Goal: Task Accomplishment & Management: Complete application form

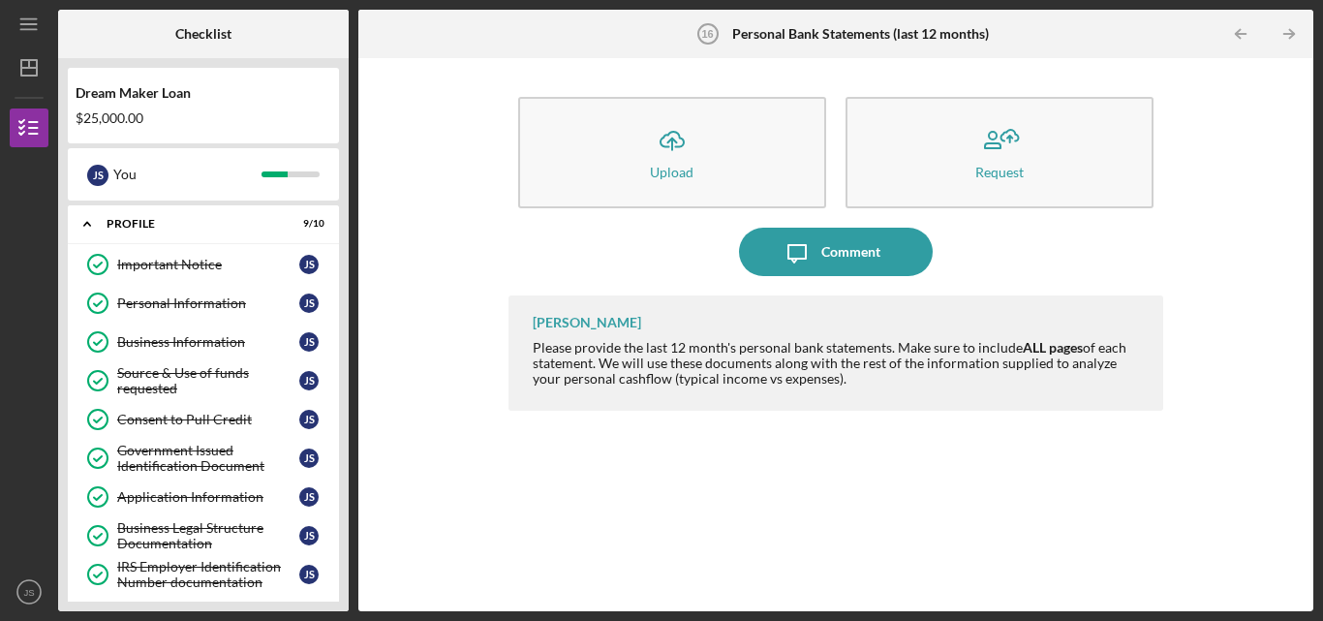
scroll to position [523, 0]
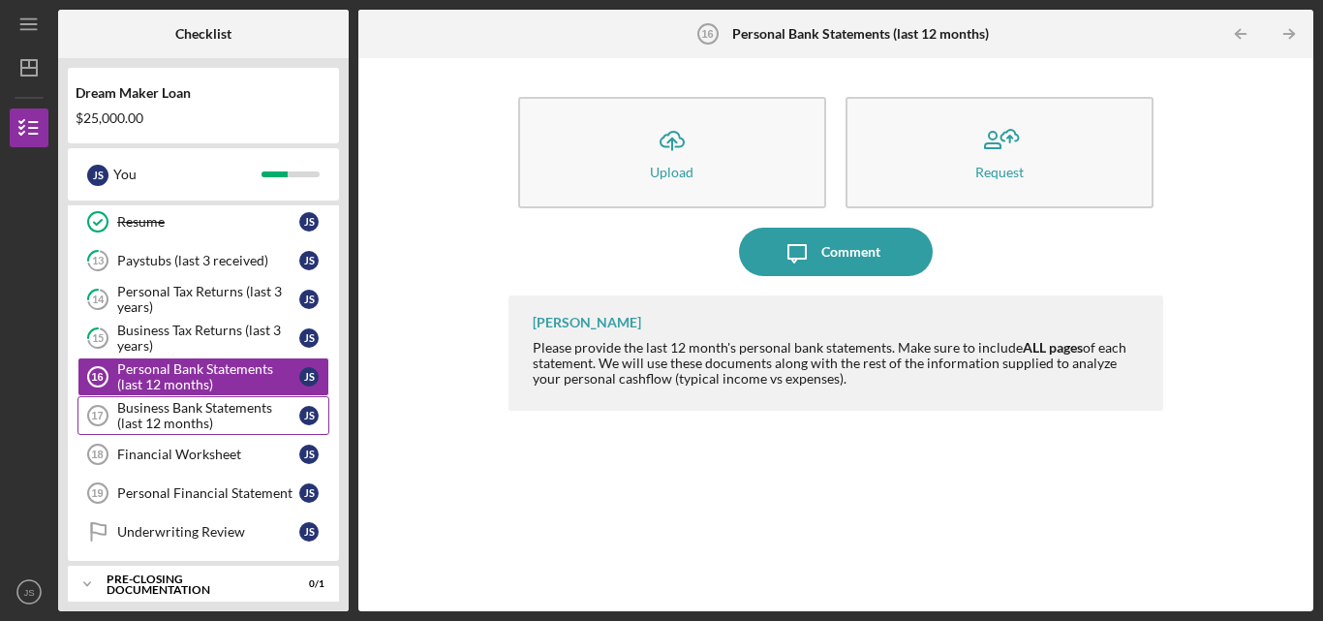
click at [207, 416] on div "Business Bank Statements (last 12 months)" at bounding box center [208, 415] width 182 height 31
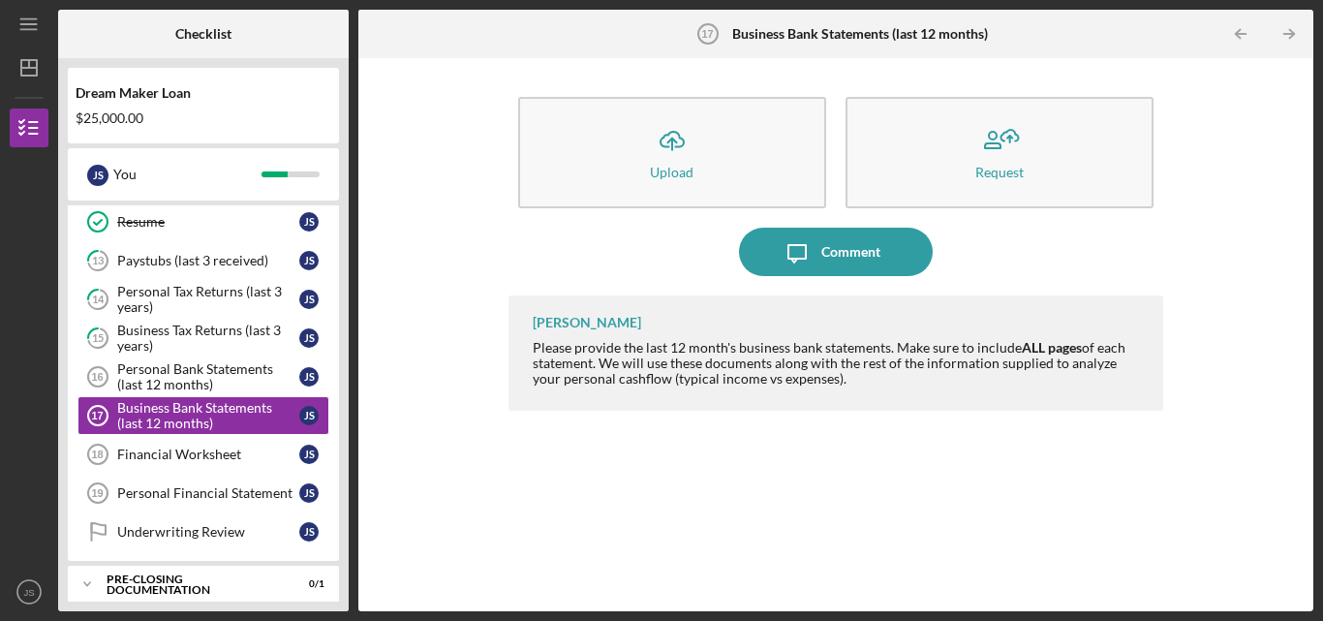
click at [595, 175] on button "Icon/Upload Upload" at bounding box center [672, 152] width 308 height 111
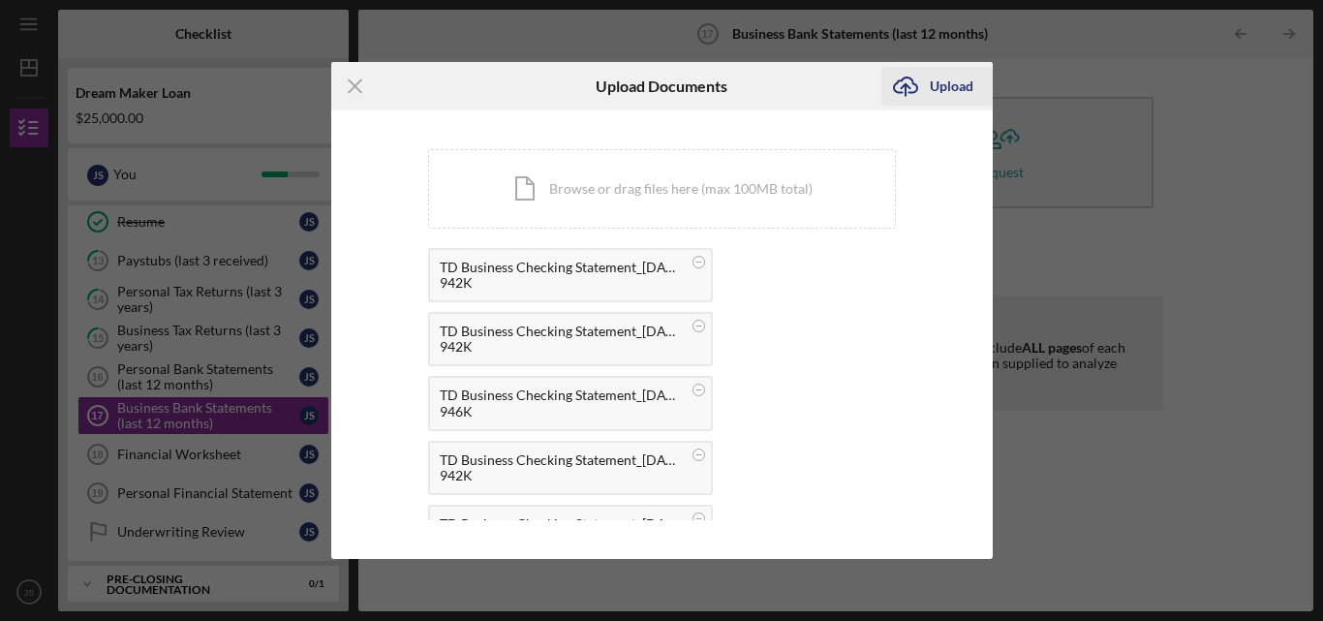
click at [924, 85] on icon "Icon/Upload" at bounding box center [905, 86] width 48 height 48
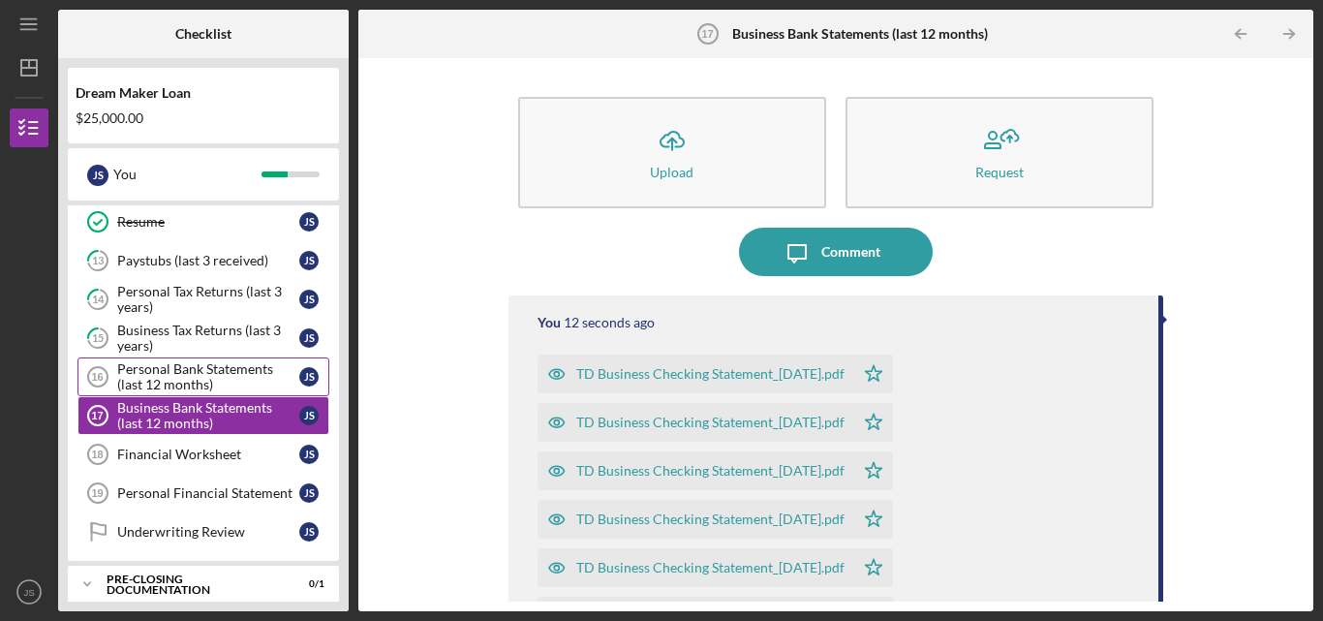
click at [171, 373] on div "Personal Bank Statements (last 12 months)" at bounding box center [208, 376] width 182 height 31
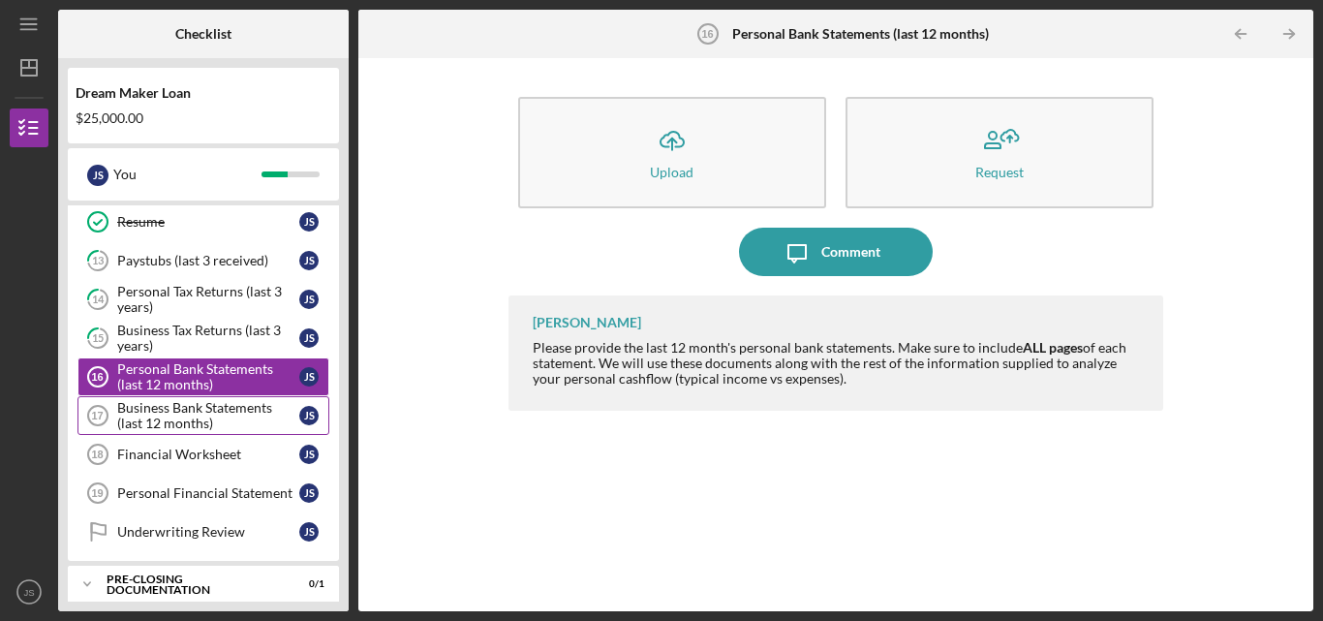
click at [195, 421] on div "Business Bank Statements (last 12 months)" at bounding box center [208, 415] width 182 height 31
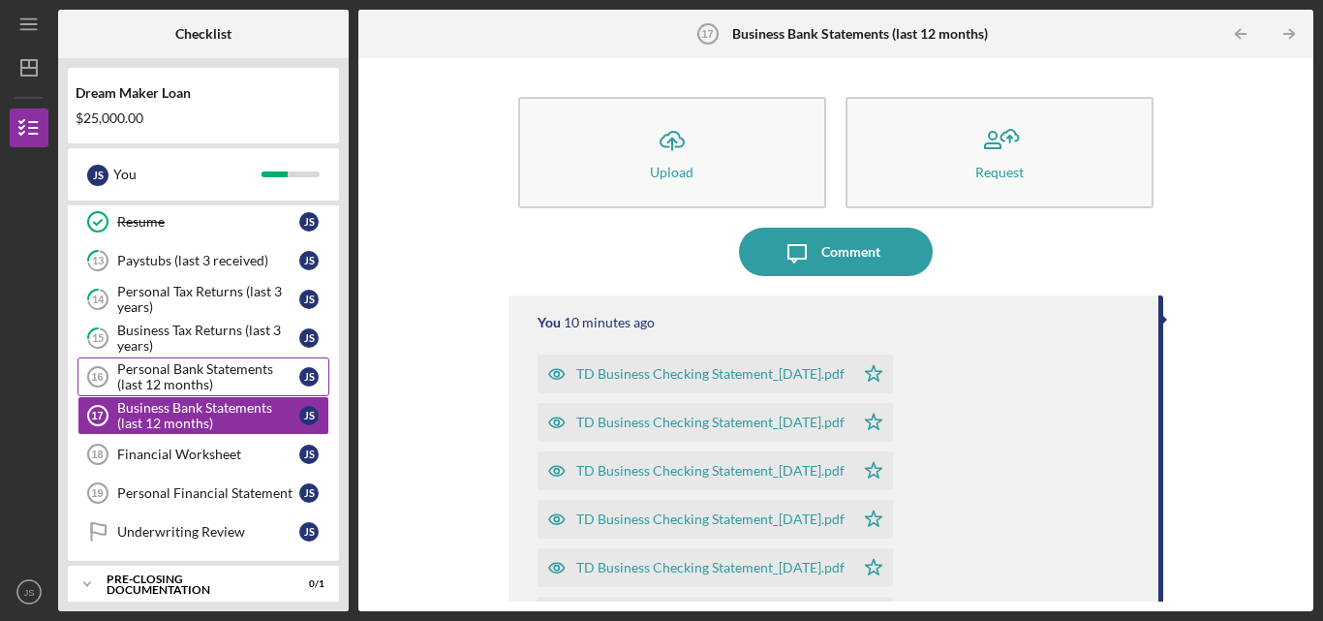
click at [187, 375] on div "Personal Bank Statements (last 12 months)" at bounding box center [208, 376] width 182 height 31
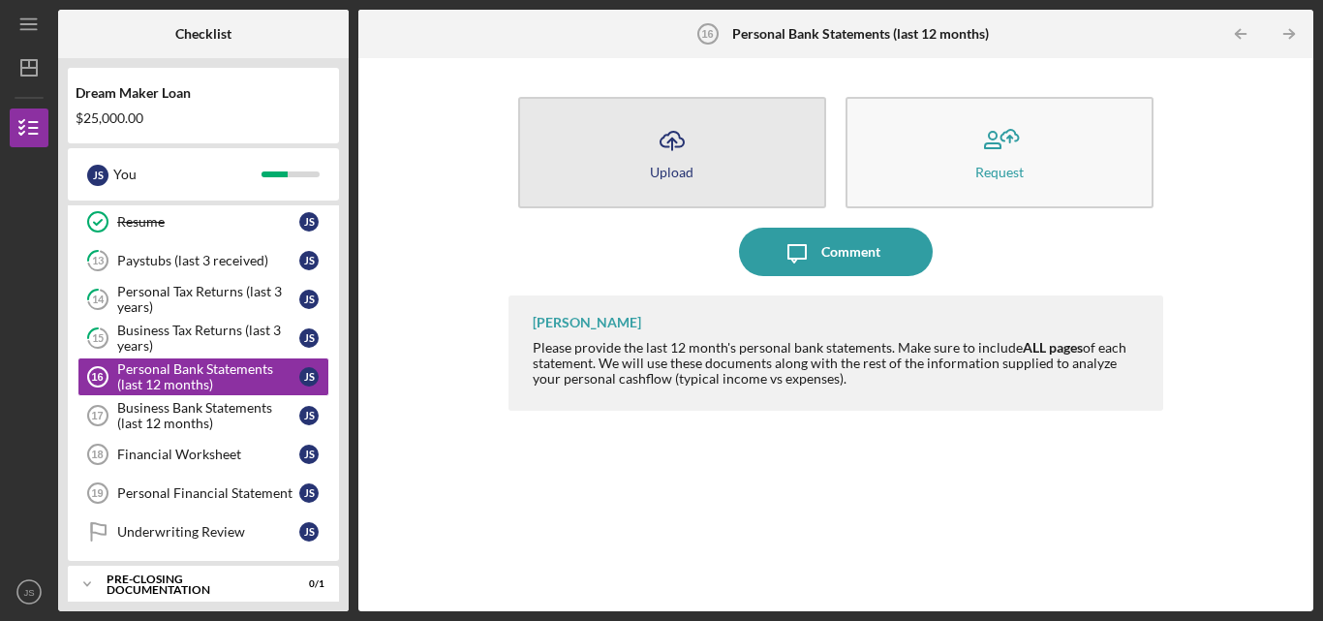
click at [690, 168] on div "Upload" at bounding box center [672, 172] width 44 height 15
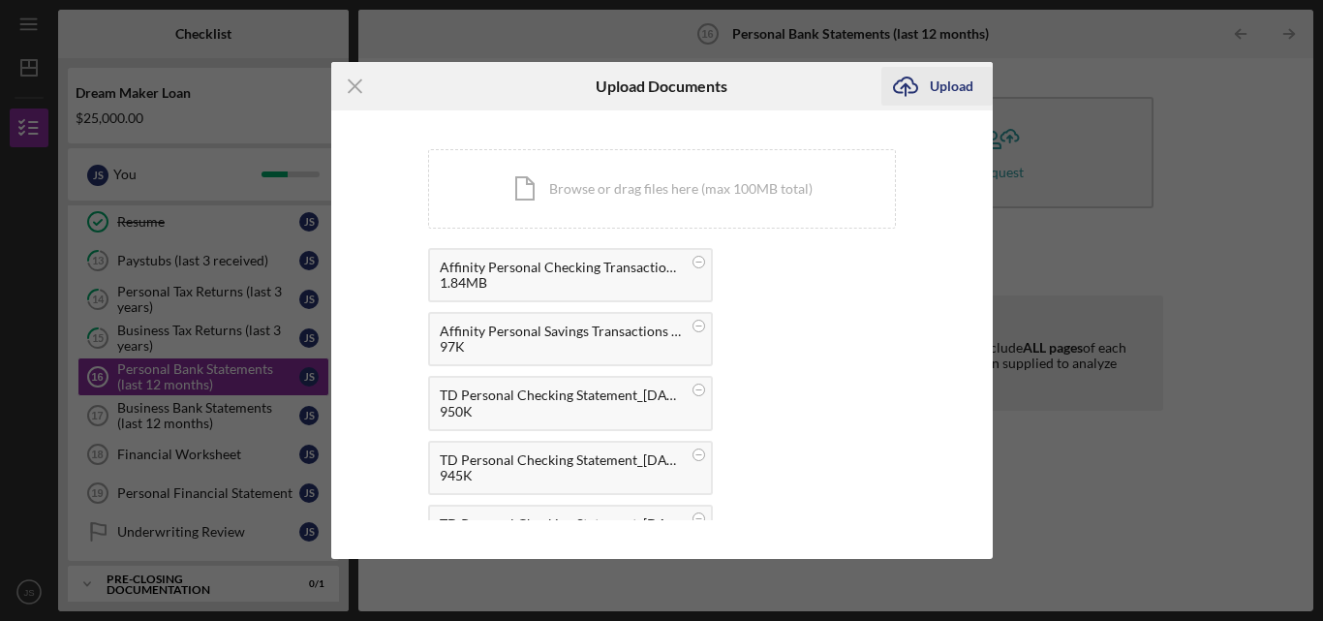
click at [930, 94] on div "Upload" at bounding box center [952, 86] width 44 height 39
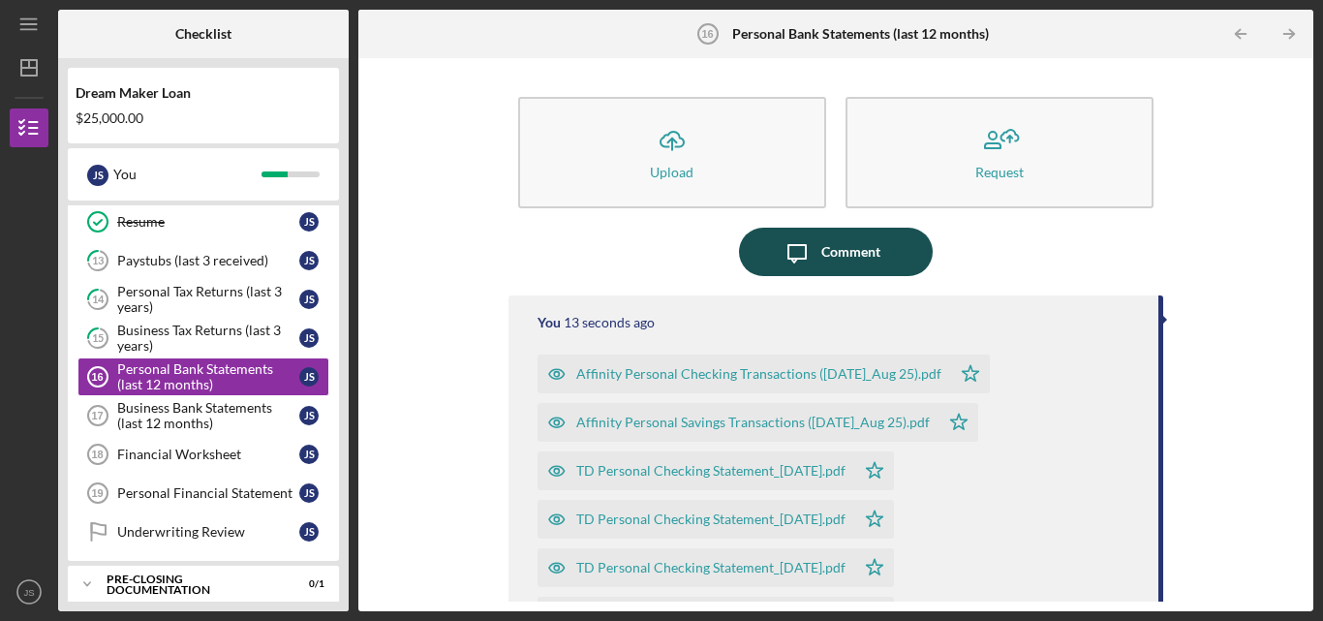
click at [859, 243] on div "Comment" at bounding box center [850, 252] width 59 height 48
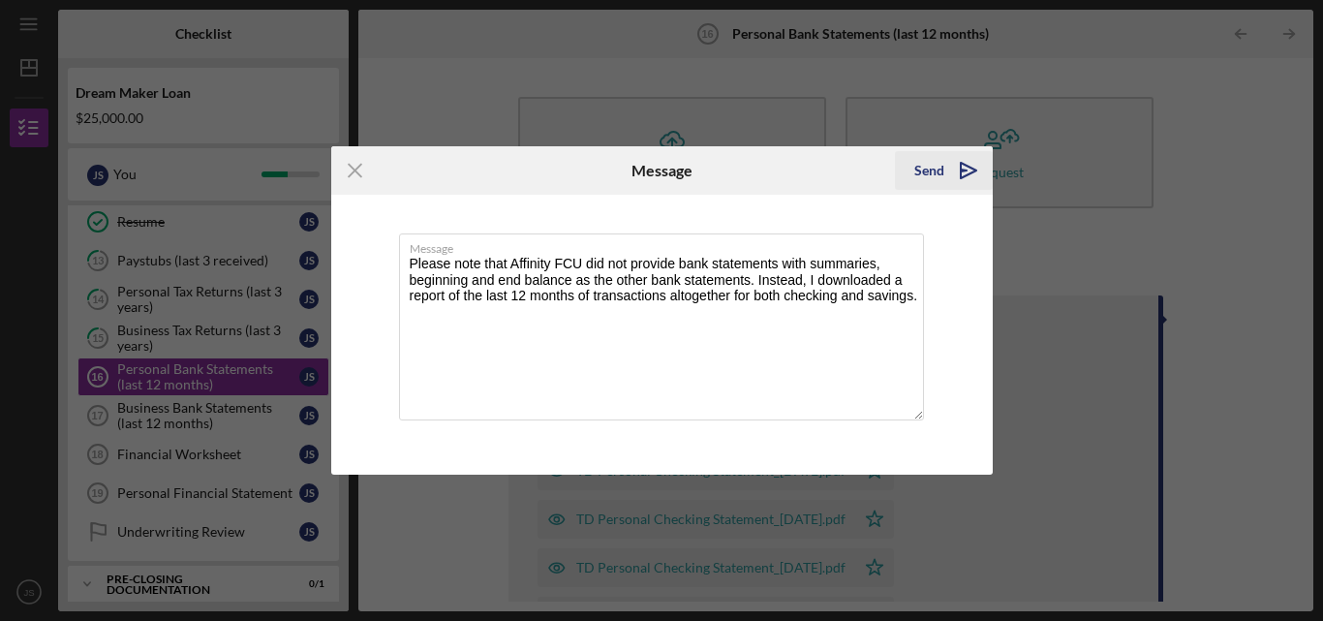
type textarea "Please note that Affinity FCU did not provide bank statements with summaries, b…"
click at [938, 176] on div "Send" at bounding box center [929, 170] width 30 height 39
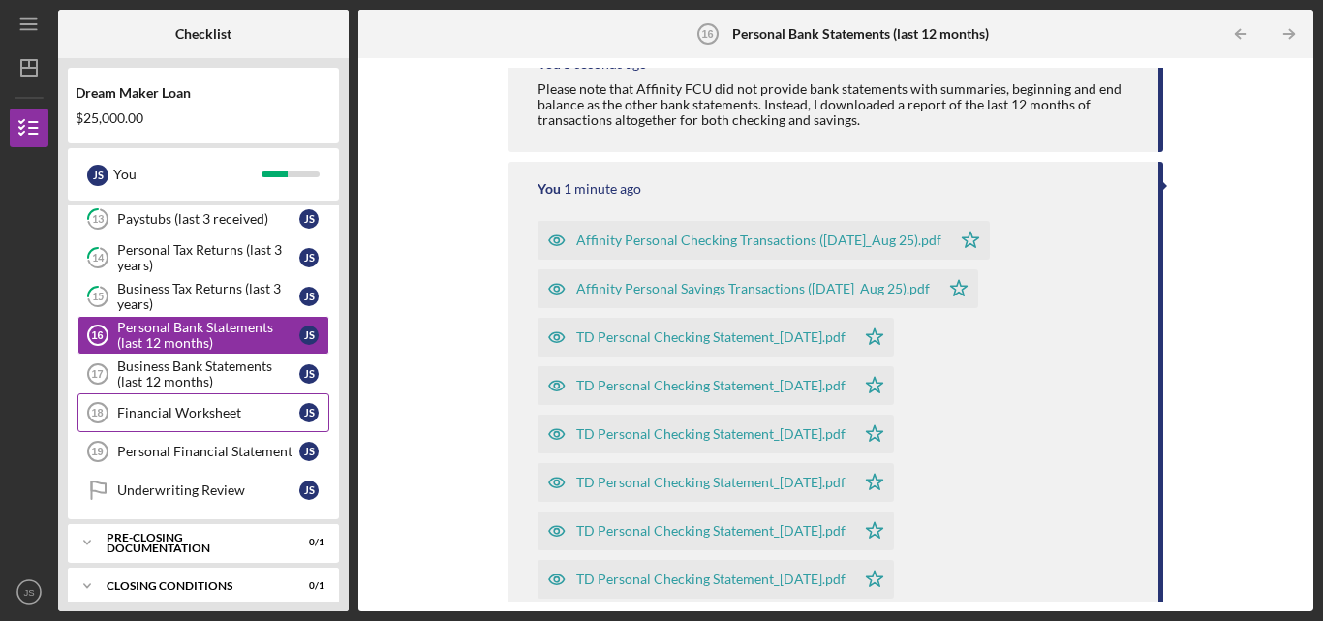
scroll to position [579, 0]
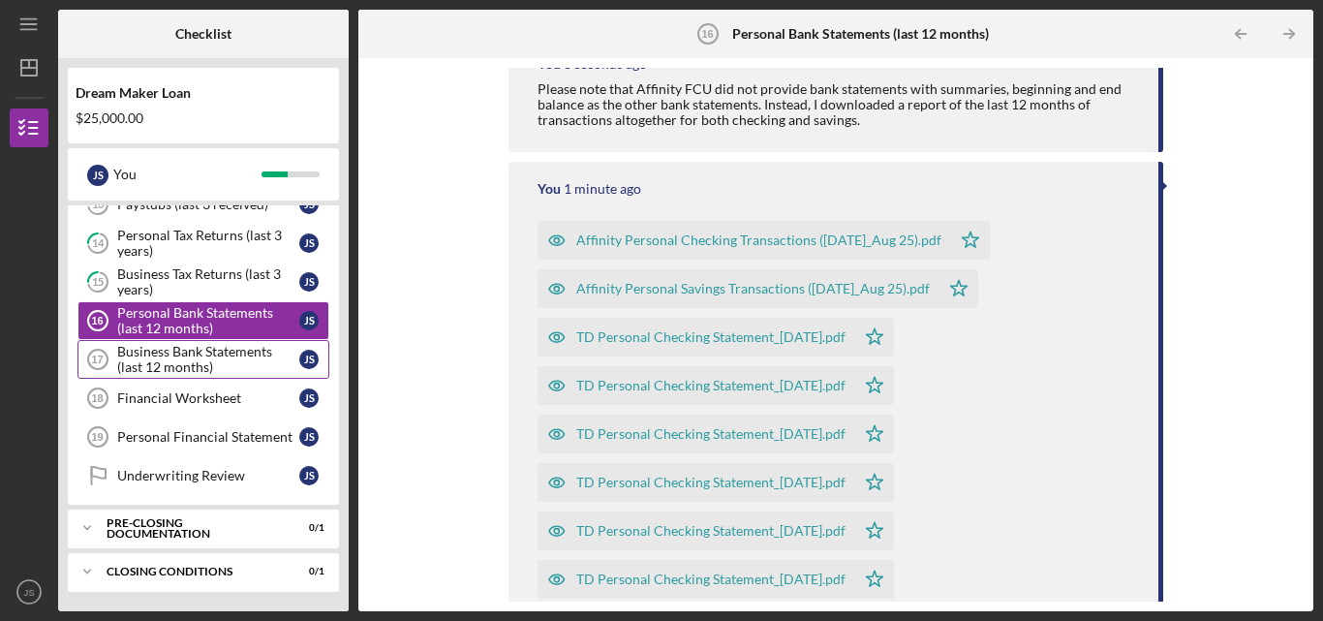
click at [196, 362] on div "Business Bank Statements (last 12 months)" at bounding box center [208, 359] width 182 height 31
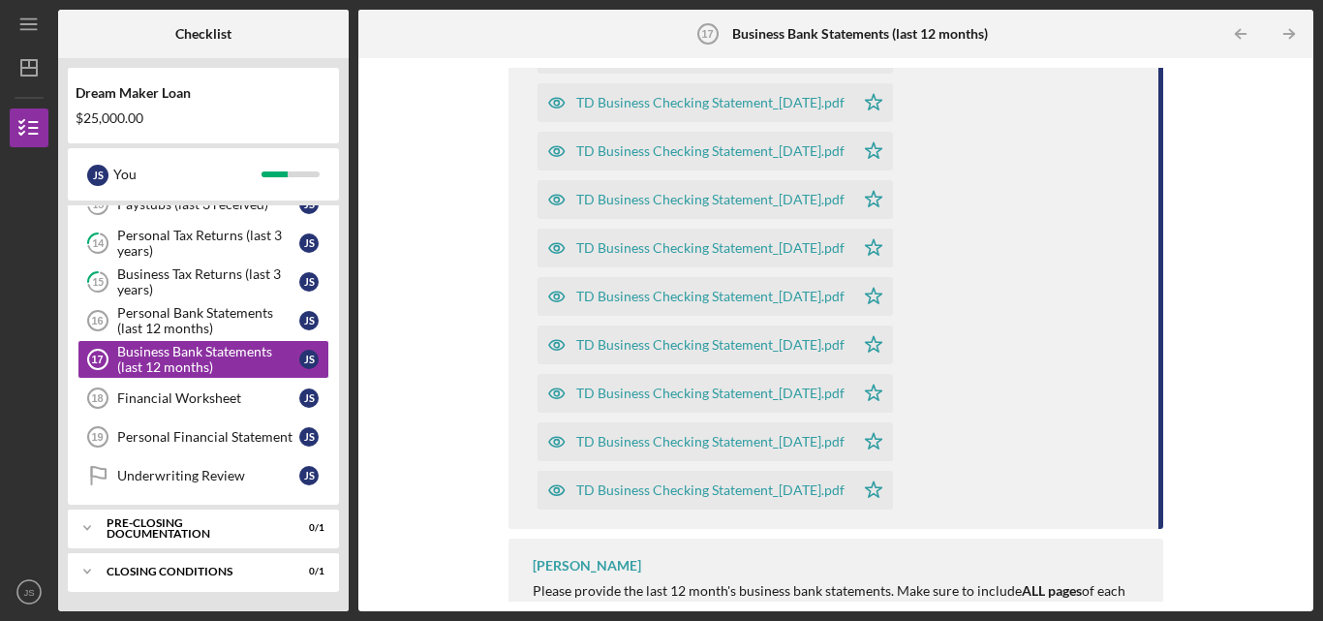
scroll to position [450, 0]
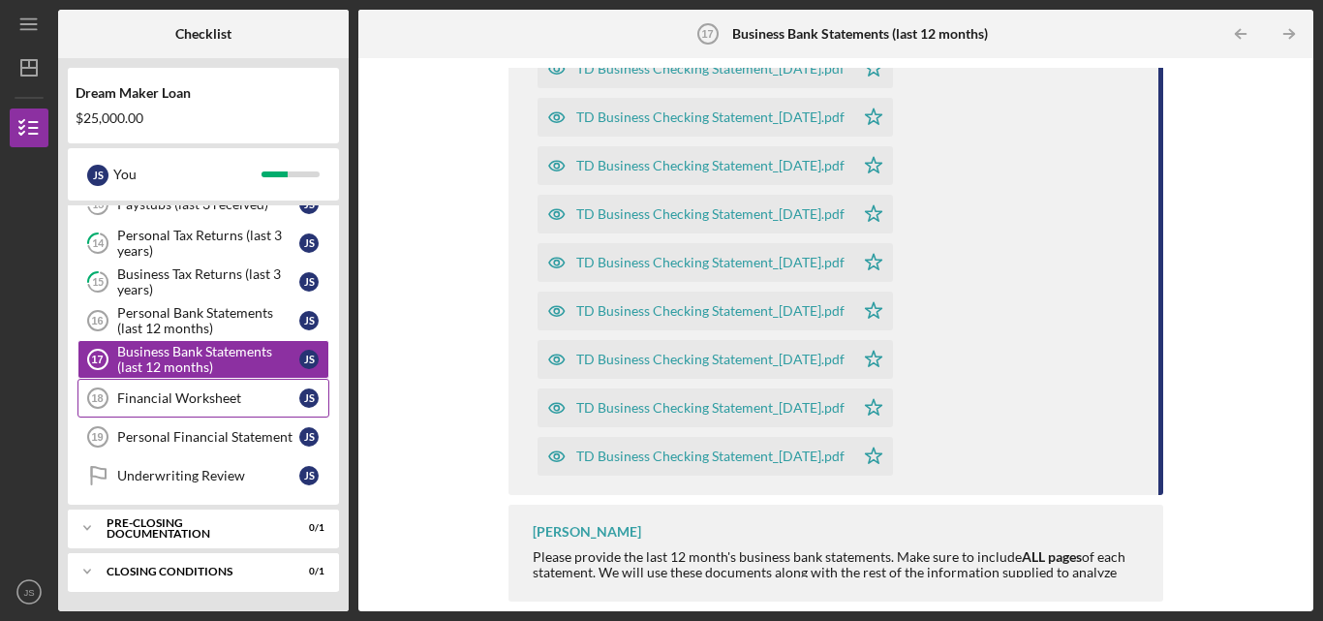
click at [174, 403] on div "Financial Worksheet" at bounding box center [208, 397] width 182 height 15
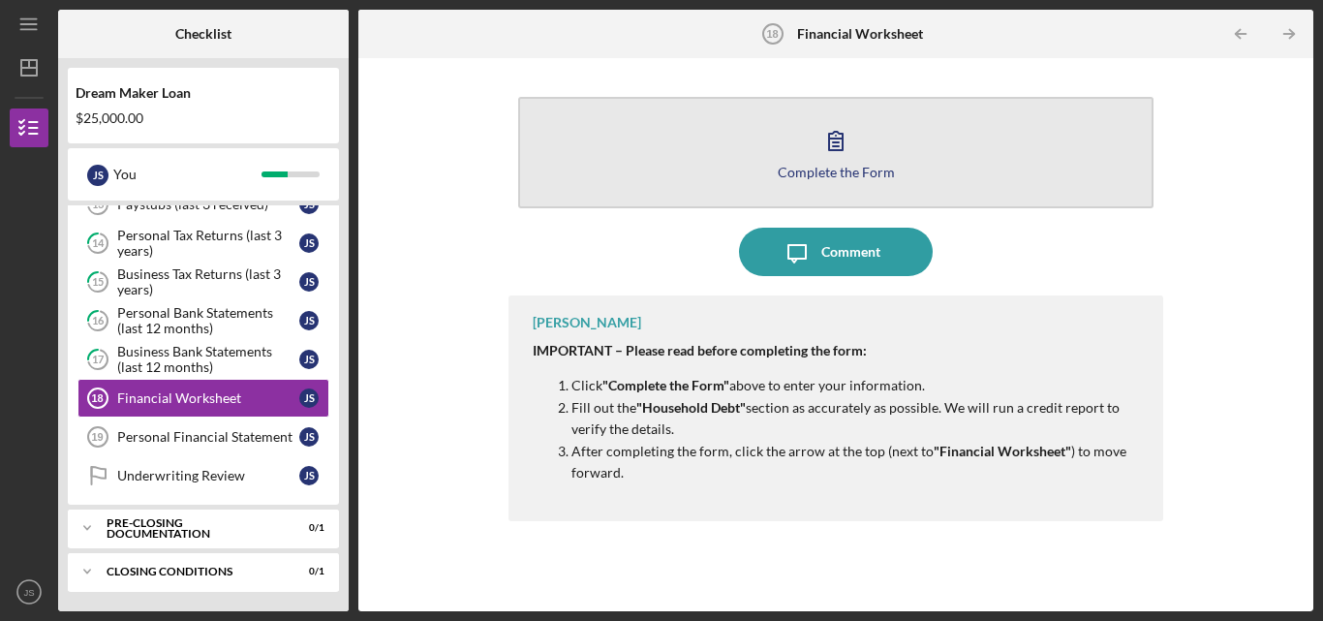
click at [743, 164] on button "Complete the Form Form" at bounding box center [835, 152] width 635 height 111
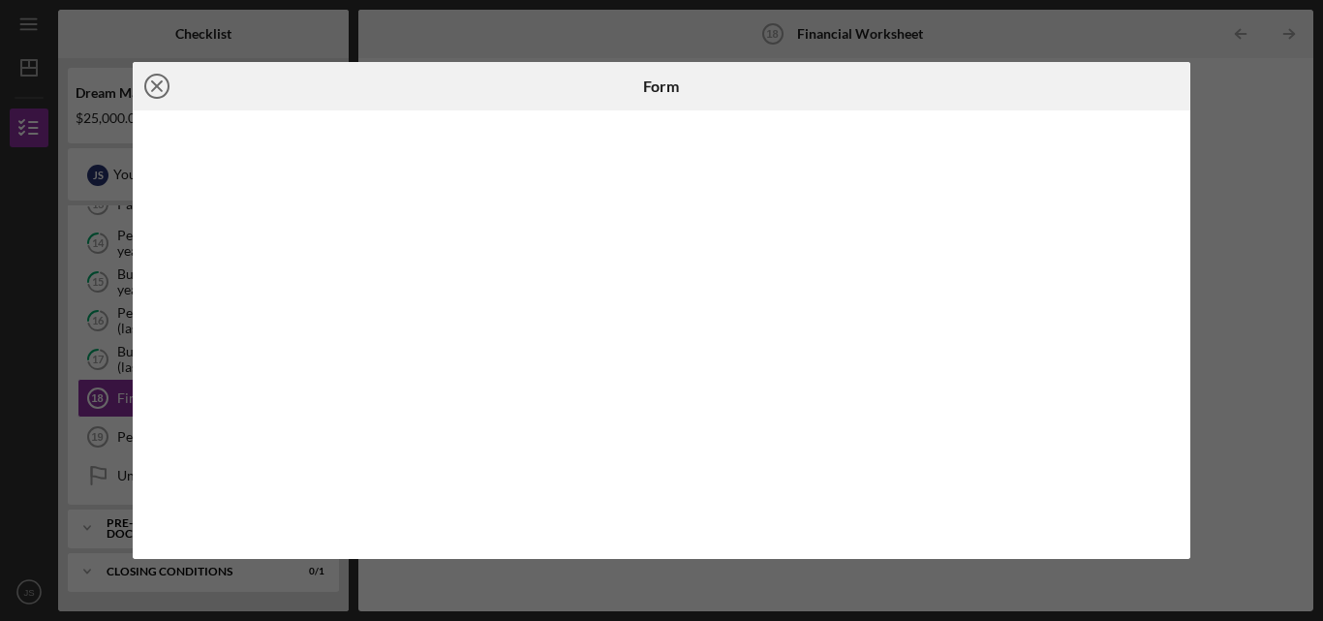
click at [164, 90] on icon "Icon/Close" at bounding box center [157, 86] width 48 height 48
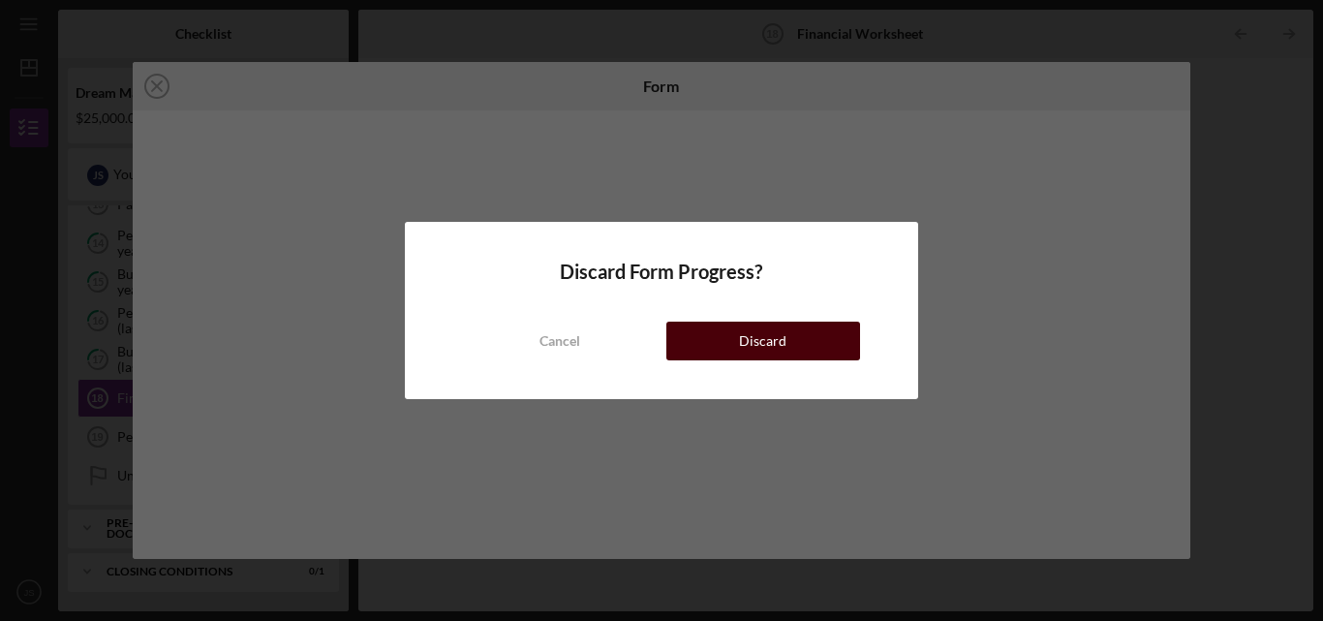
click at [715, 327] on button "Discard" at bounding box center [763, 340] width 194 height 39
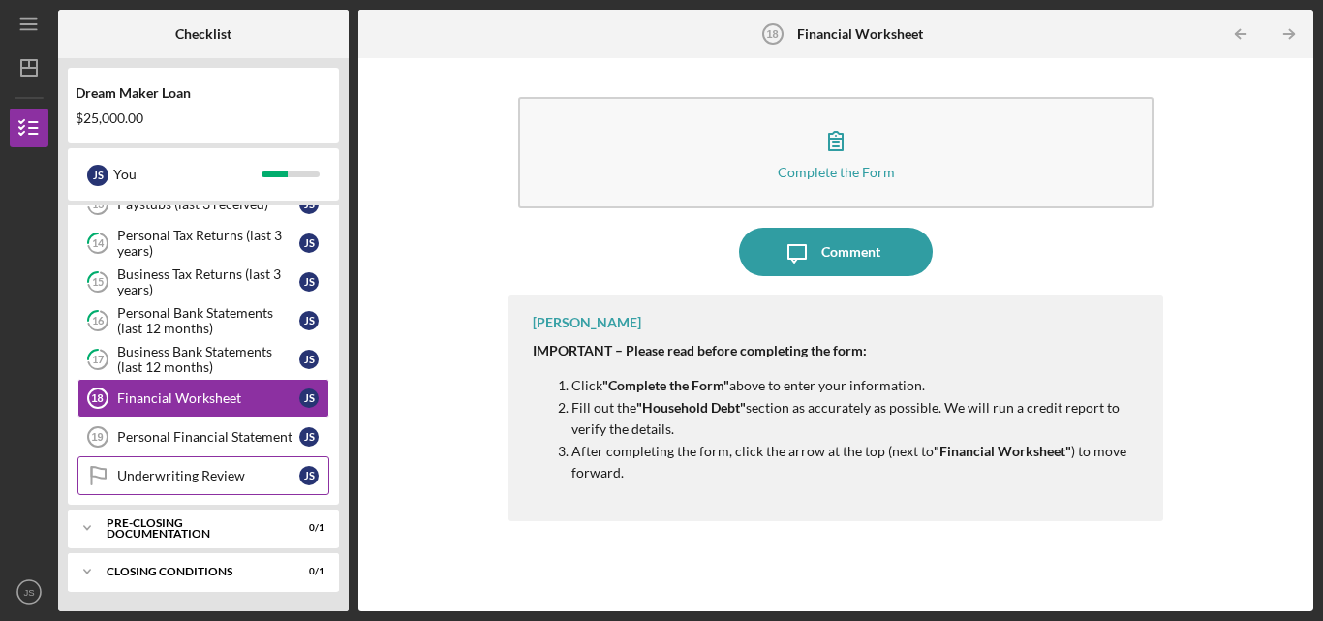
click at [231, 465] on link "Underwriting Review Underwriting Review J S" at bounding box center [203, 475] width 252 height 39
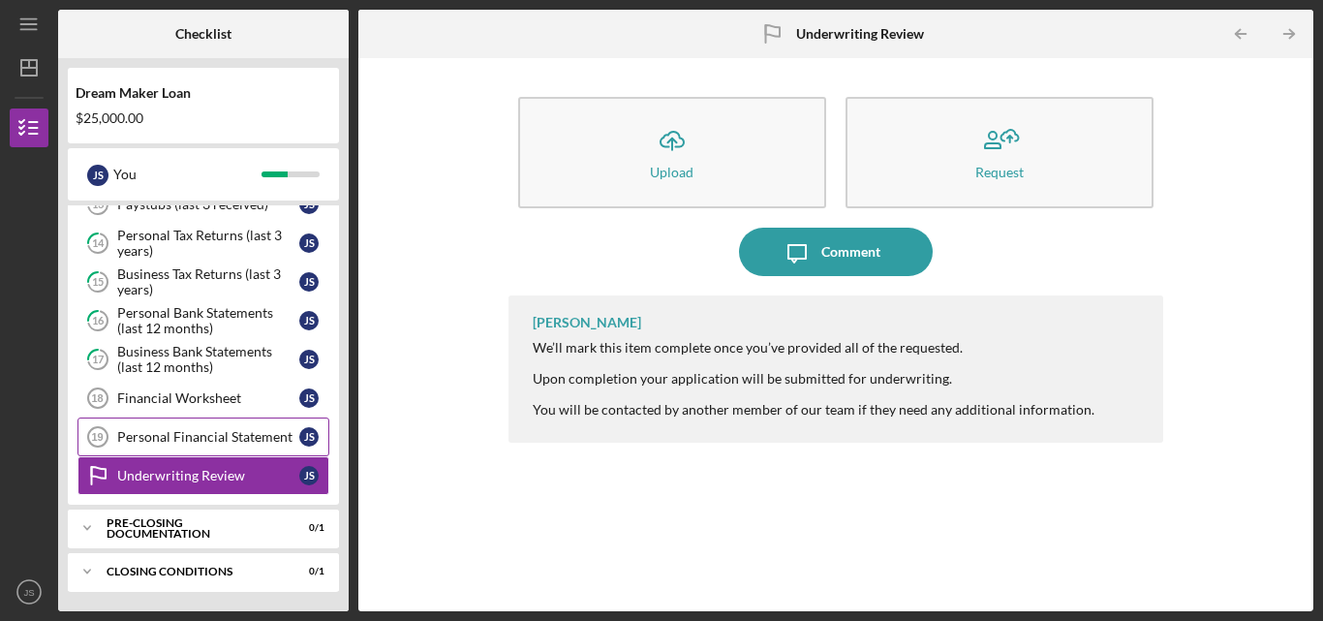
click at [234, 430] on div "Personal Financial Statement" at bounding box center [208, 436] width 182 height 15
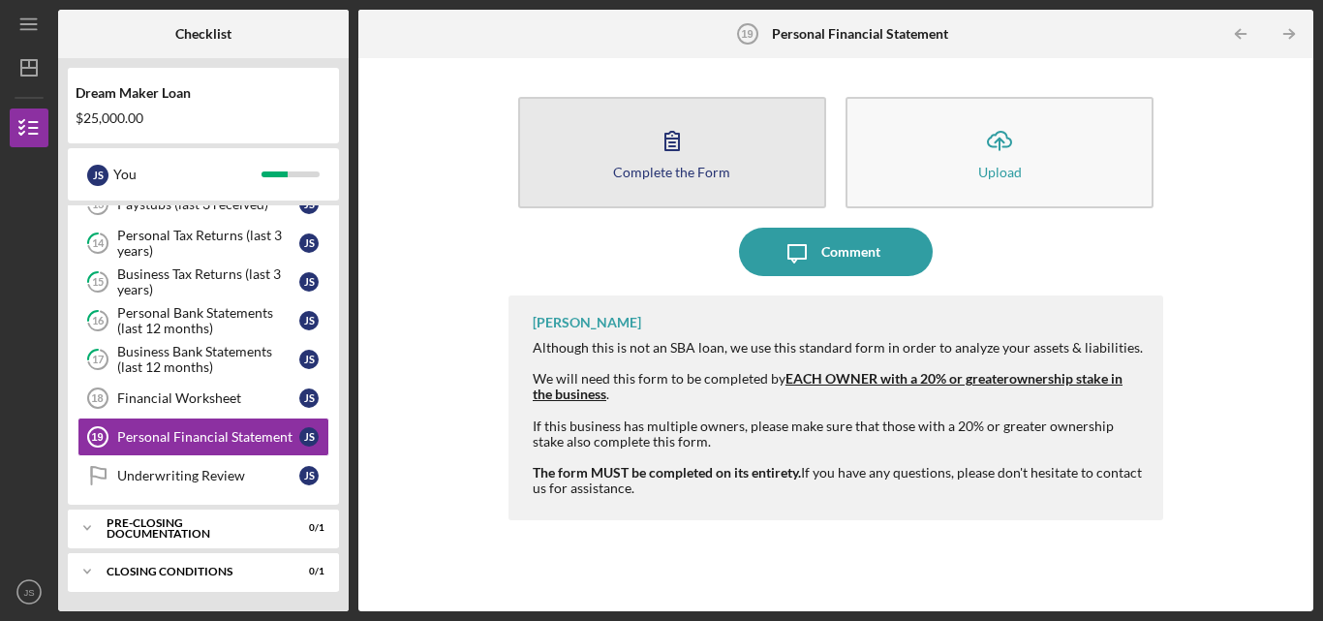
click at [707, 186] on button "Complete the Form Form" at bounding box center [672, 152] width 308 height 111
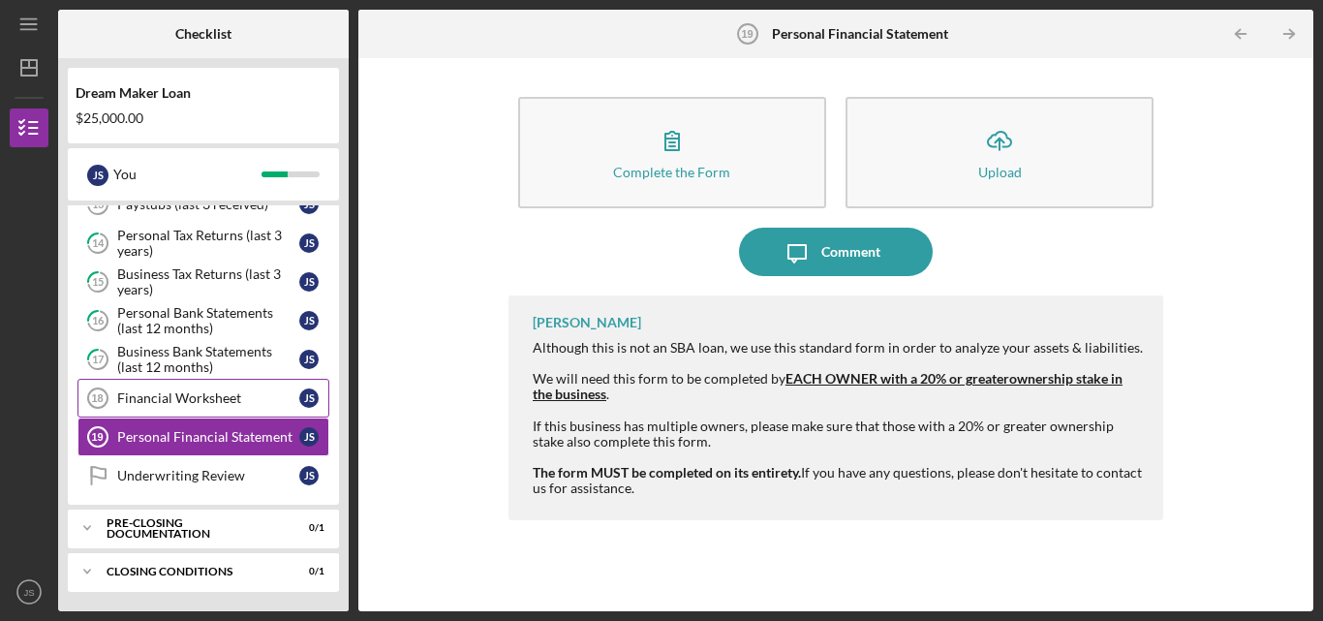
click at [141, 390] on div "Financial Worksheet" at bounding box center [208, 397] width 182 height 15
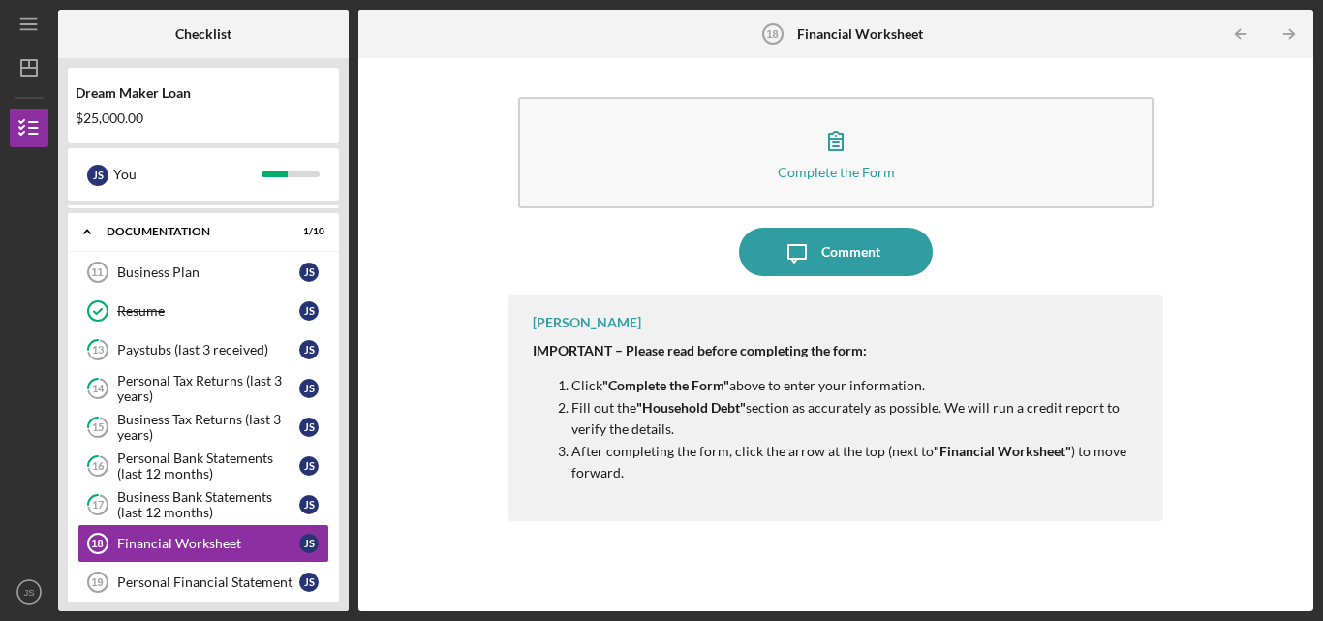
scroll to position [481, 0]
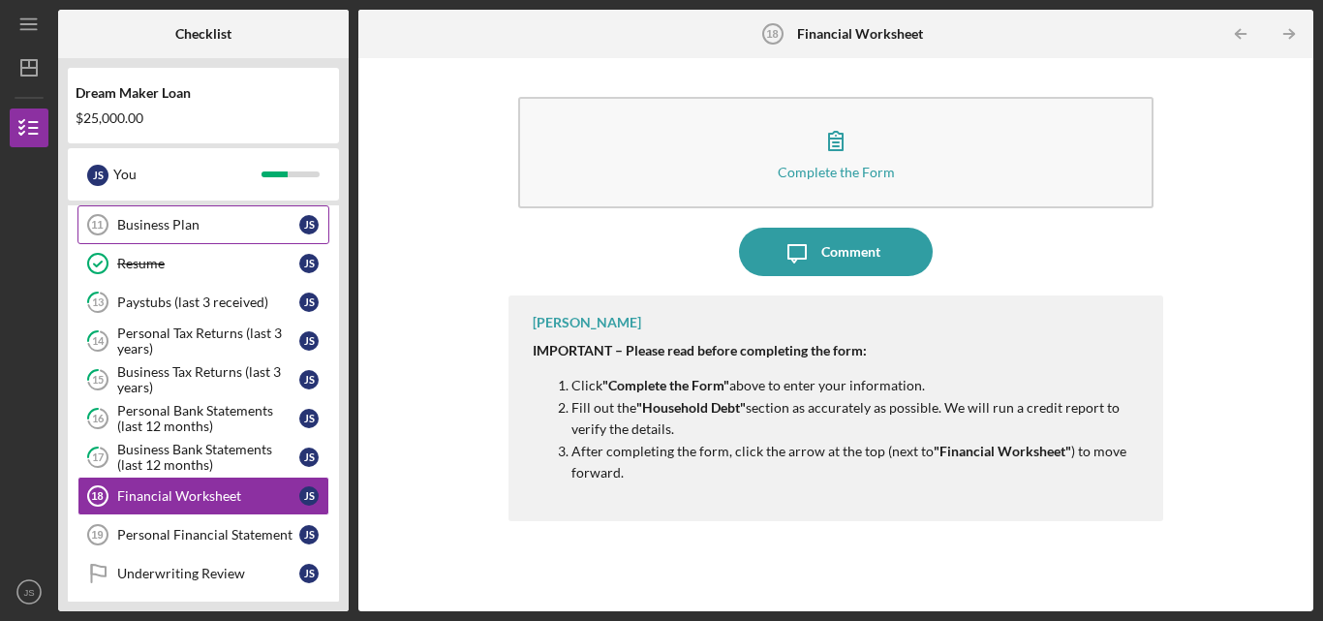
click at [203, 233] on link "Business Plan 11 Business Plan J S" at bounding box center [203, 224] width 252 height 39
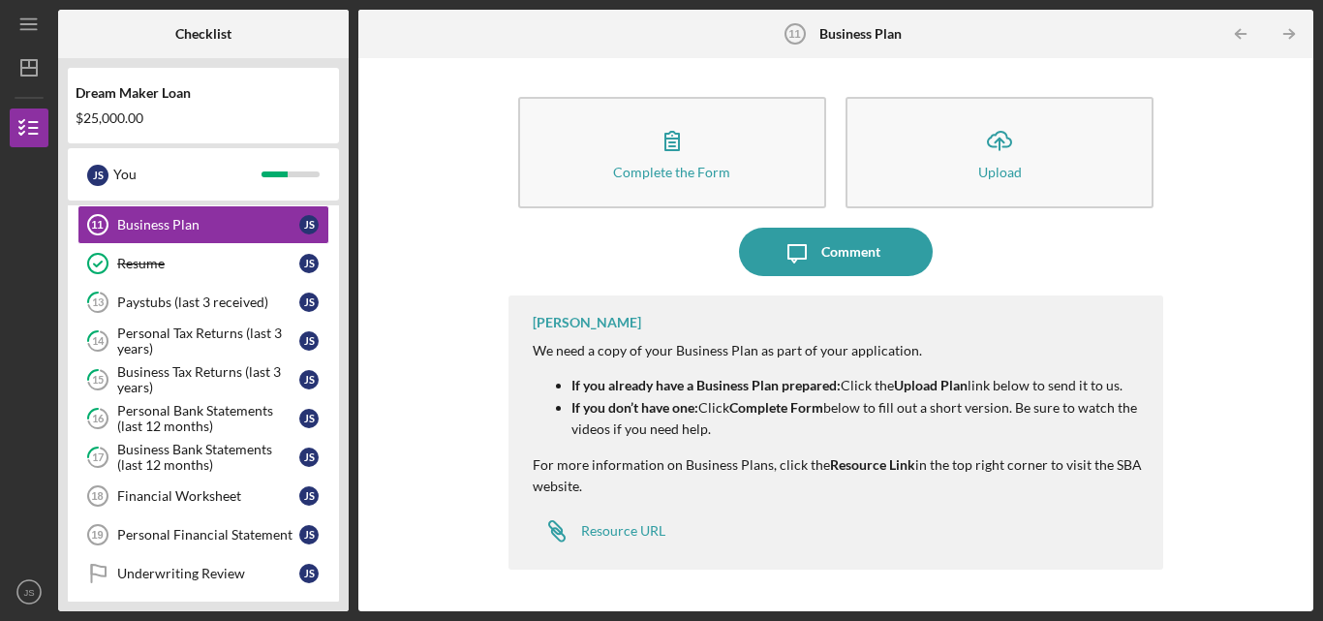
drag, startPoint x: 960, startPoint y: 137, endPoint x: 509, endPoint y: 394, distance: 518.7
click at [960, 137] on button "Icon/Upload Upload" at bounding box center [999, 152] width 308 height 111
